Goal: Navigation & Orientation: Find specific page/section

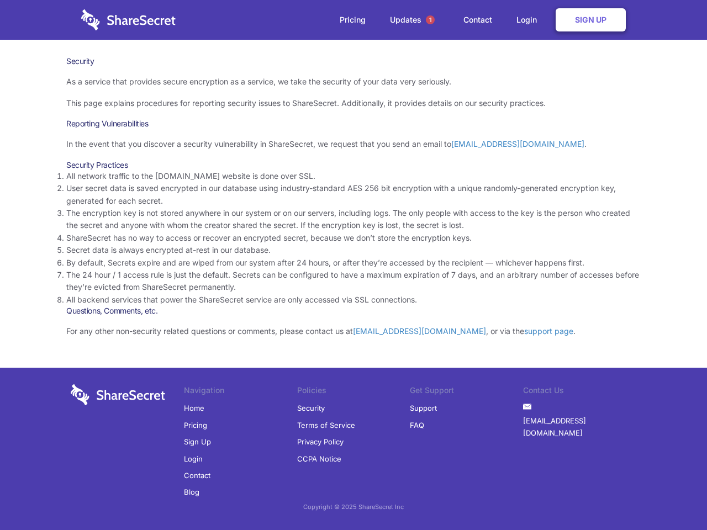
click at [353, 265] on li "By default, Secrets expire and are wiped from our system after 24 hours, or aft…" at bounding box center [353, 263] width 574 height 12
click at [430, 20] on span "1" at bounding box center [430, 19] width 9 height 9
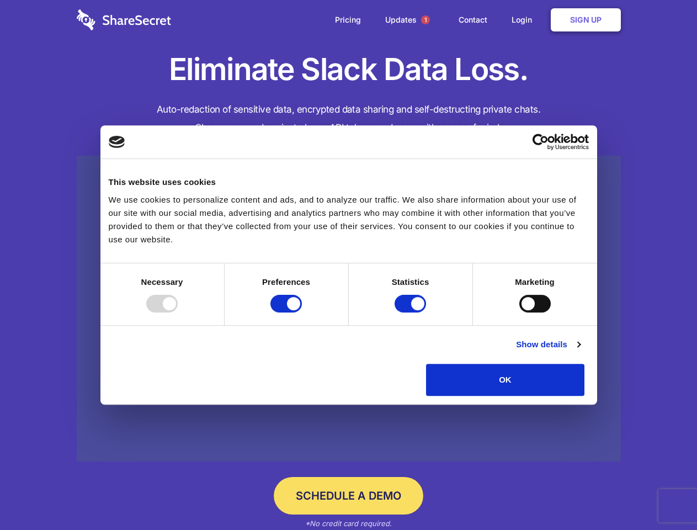
click at [178, 313] on div at bounding box center [161, 304] width 31 height 18
click at [302, 313] on input "Preferences" at bounding box center [286, 304] width 31 height 18
checkbox input "false"
click at [412, 313] on input "Statistics" at bounding box center [410, 304] width 31 height 18
checkbox input "false"
